Goal: Information Seeking & Learning: Learn about a topic

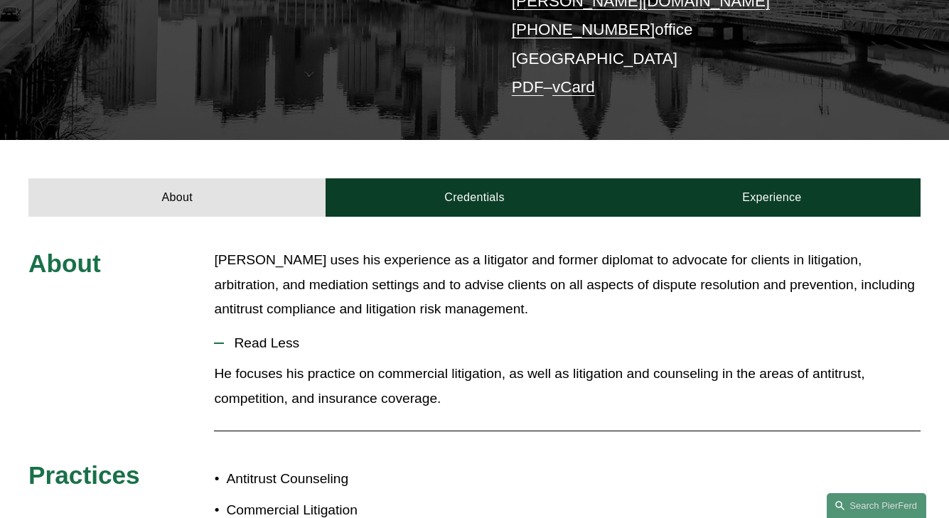
scroll to position [390, 0]
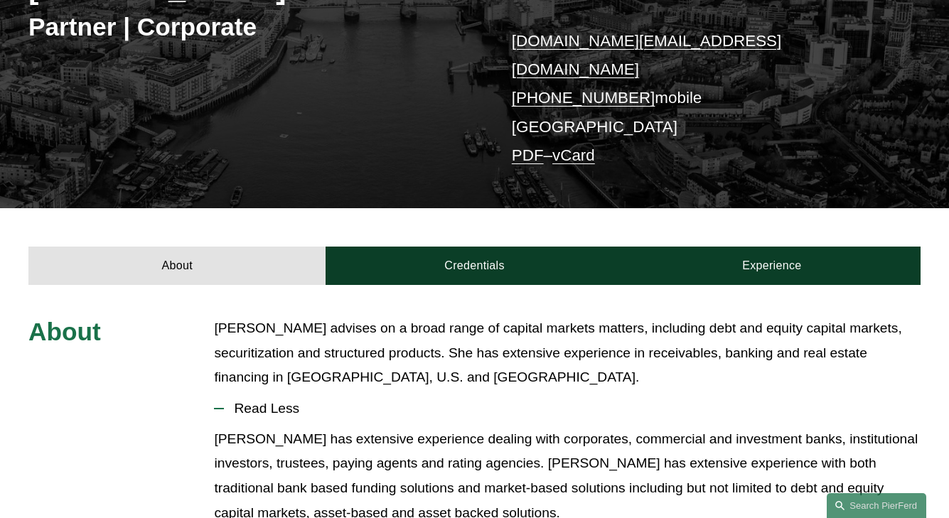
scroll to position [386, 0]
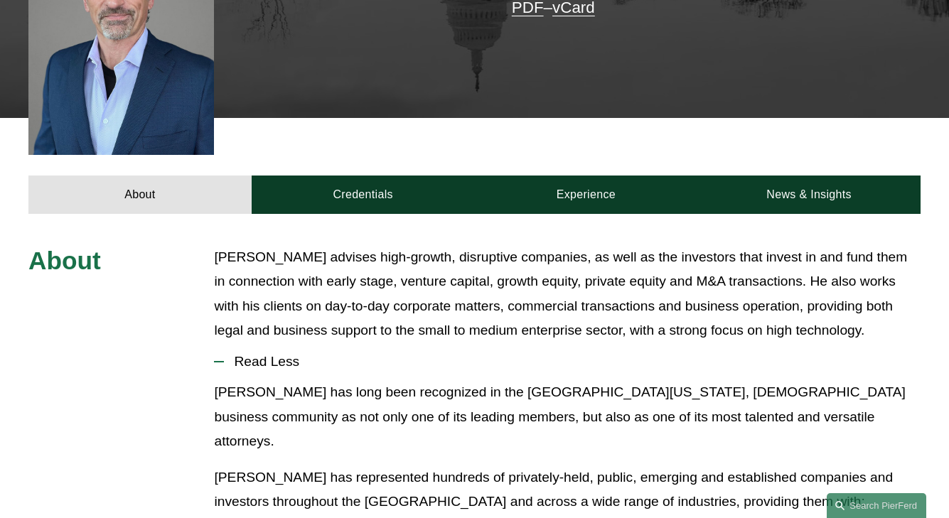
scroll to position [516, 0]
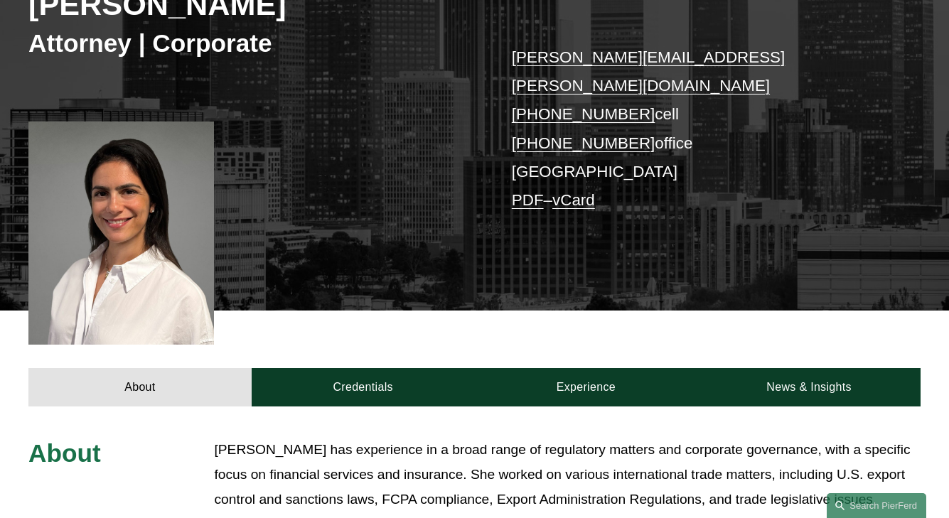
scroll to position [540, 0]
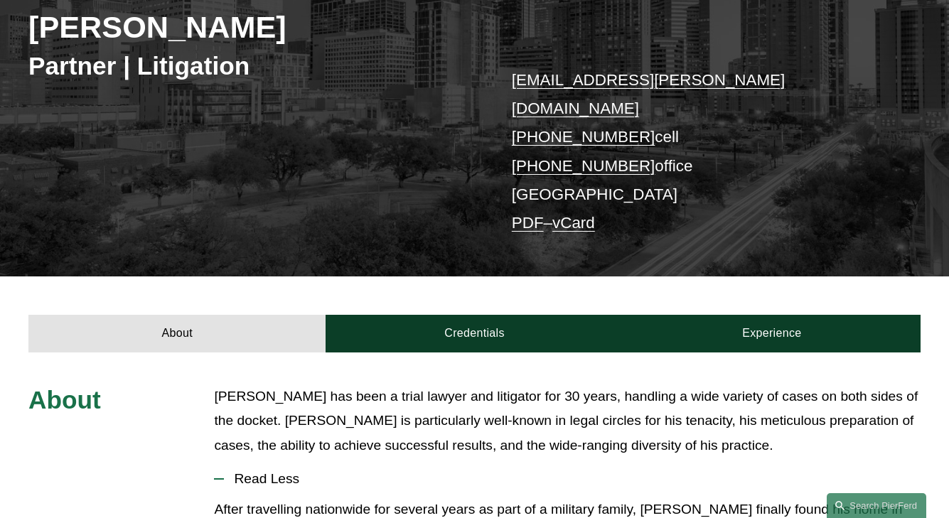
scroll to position [417, 0]
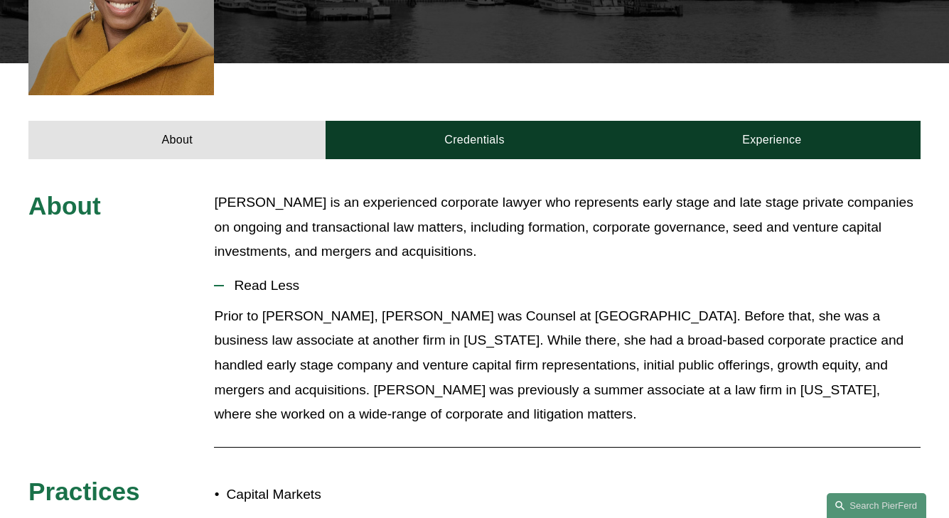
scroll to position [487, 0]
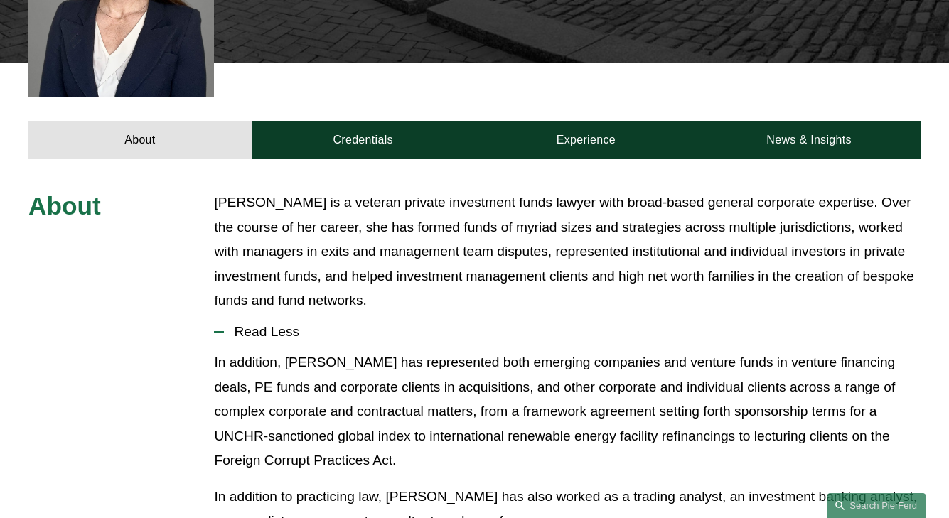
scroll to position [579, 0]
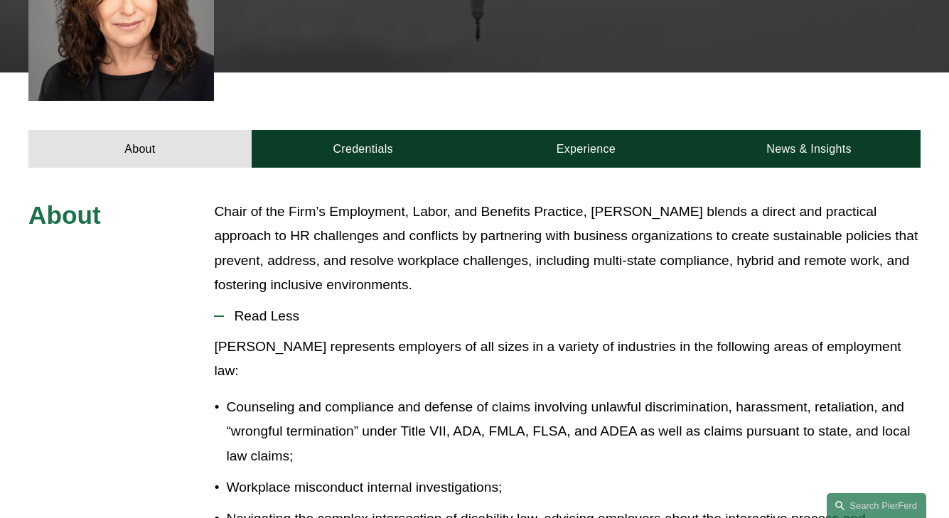
scroll to position [632, 0]
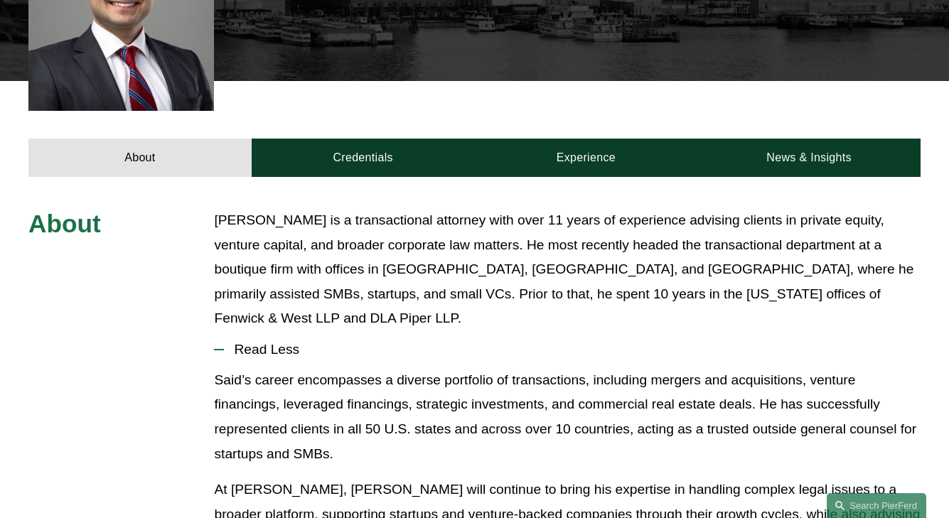
scroll to position [516, 0]
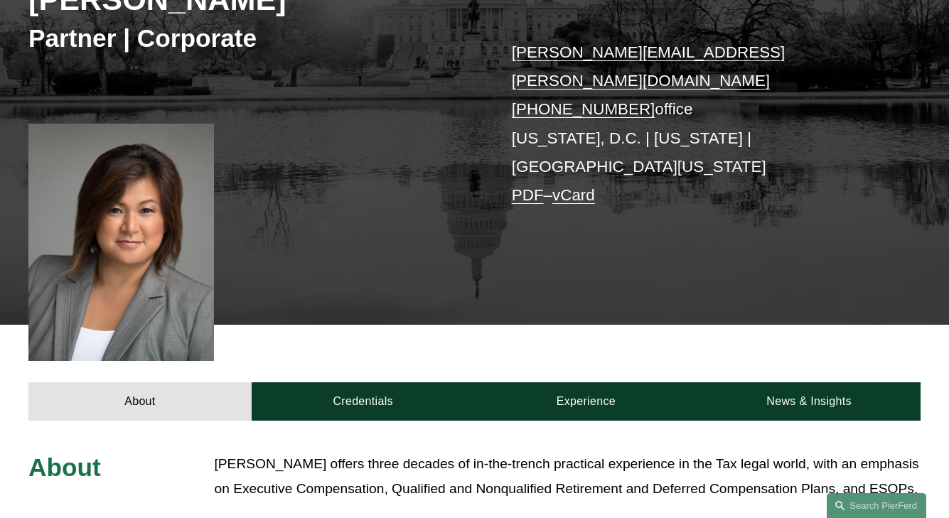
scroll to position [468, 0]
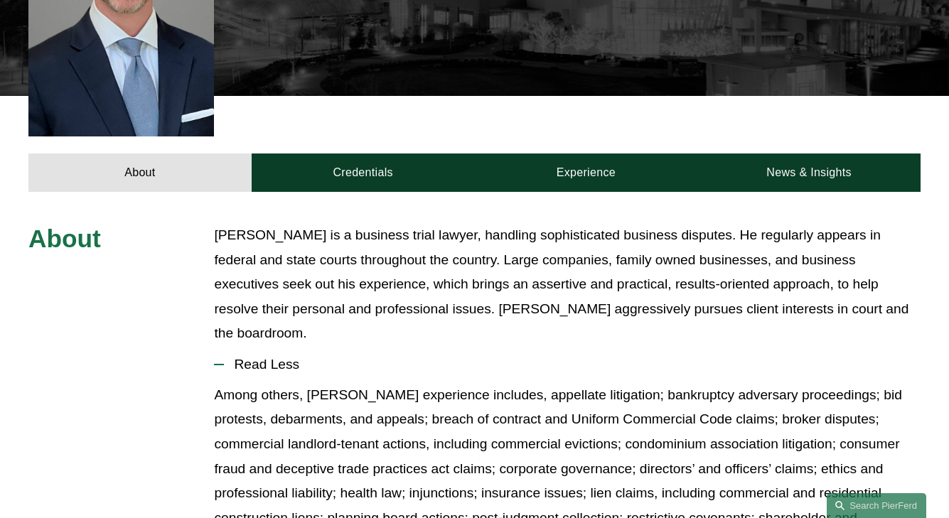
scroll to position [516, 0]
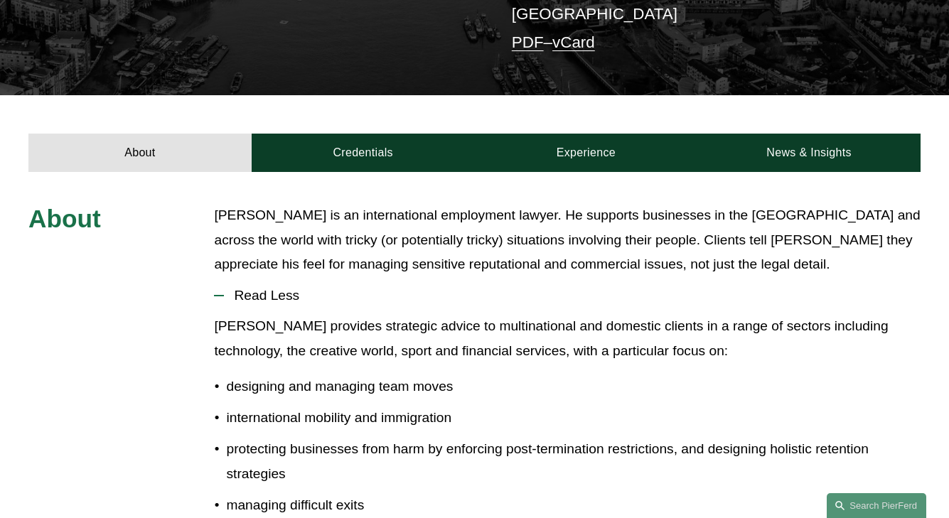
scroll to position [390, 0]
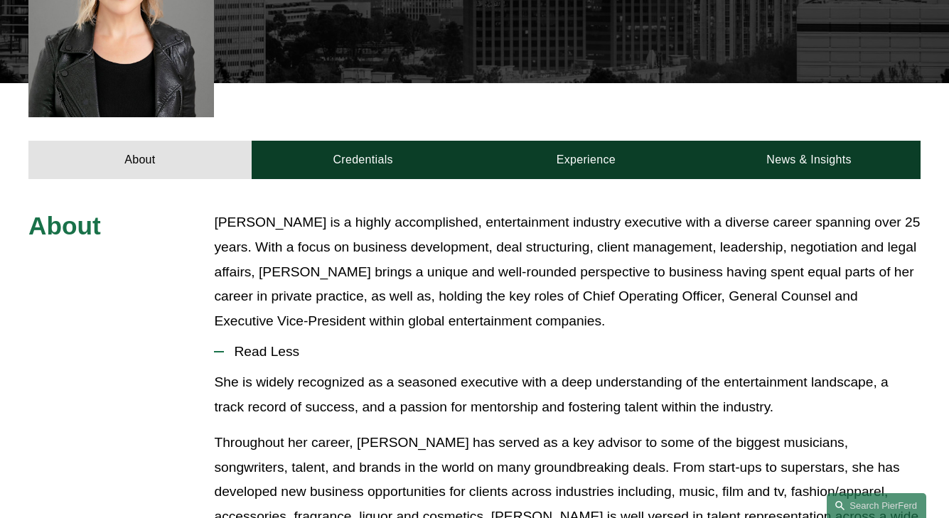
scroll to position [540, 0]
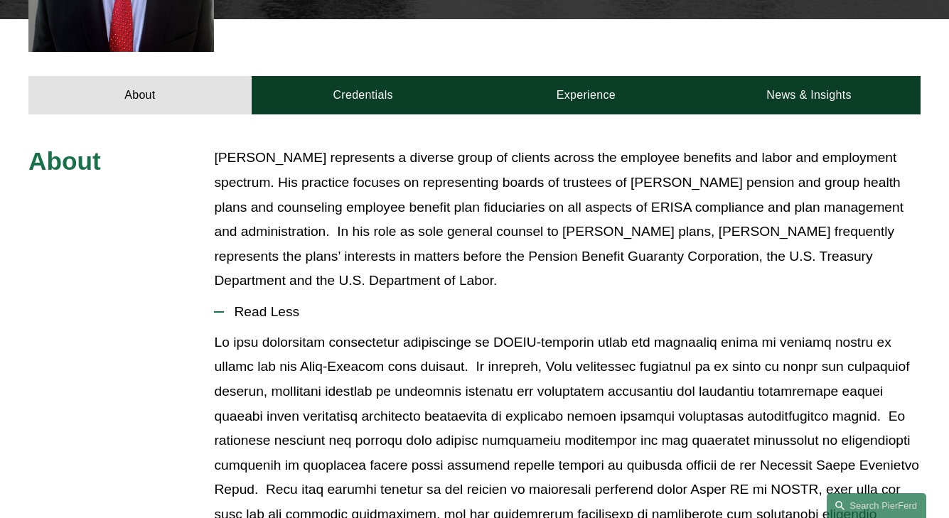
scroll to position [561, 0]
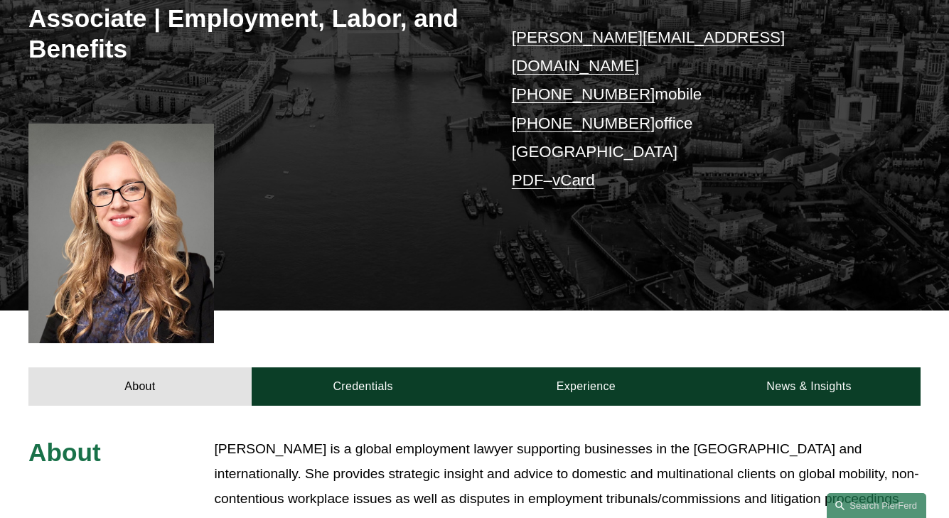
scroll to position [512, 0]
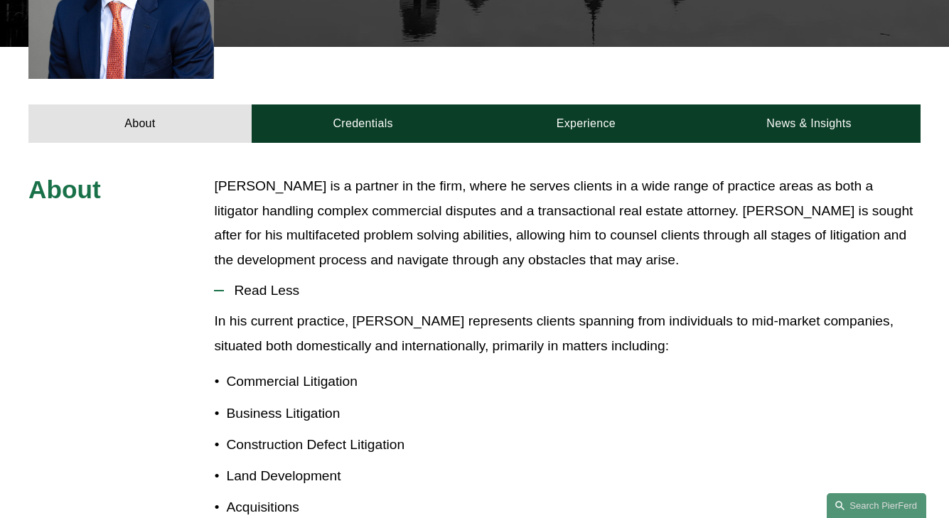
scroll to position [508, 0]
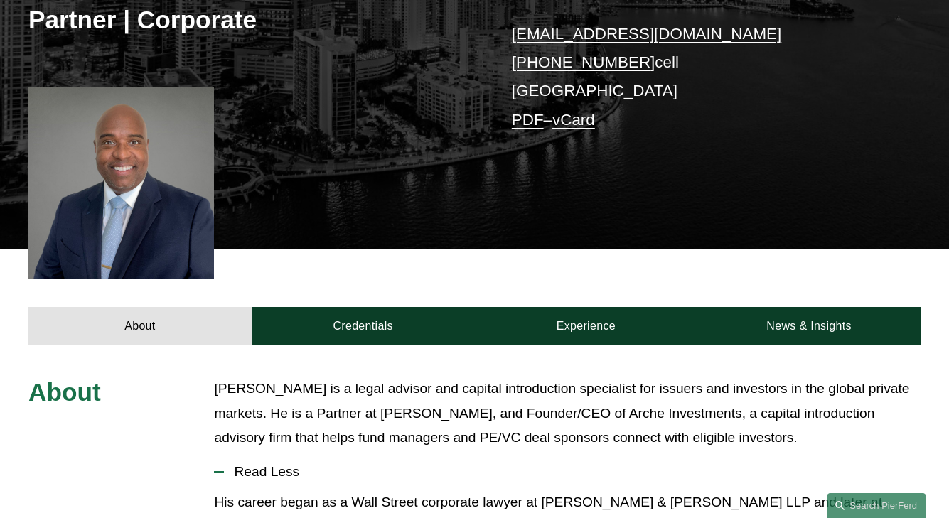
scroll to position [487, 0]
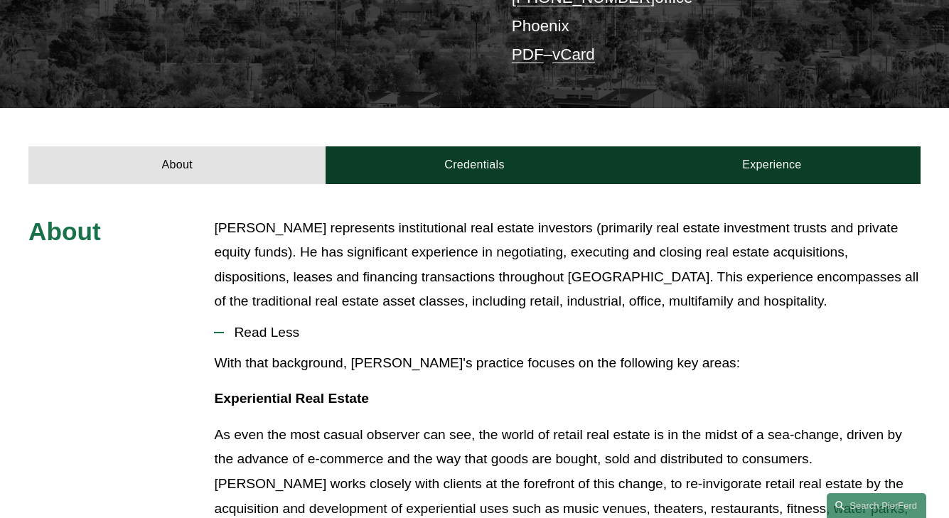
scroll to position [438, 0]
